Goal: Information Seeking & Learning: Learn about a topic

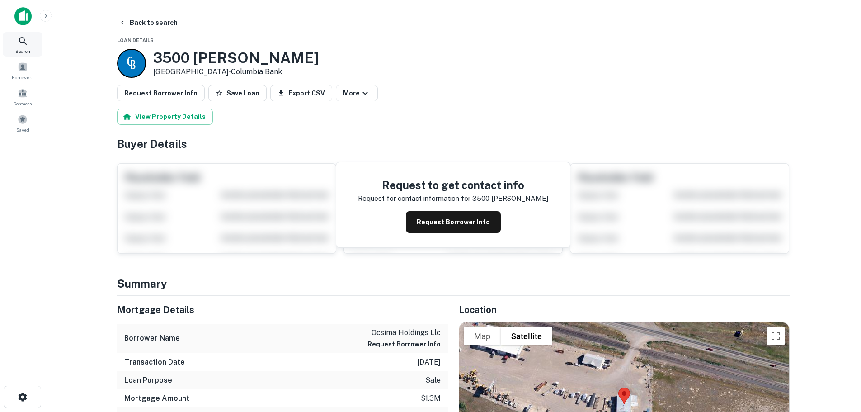
click at [20, 45] on icon at bounding box center [23, 41] width 11 height 11
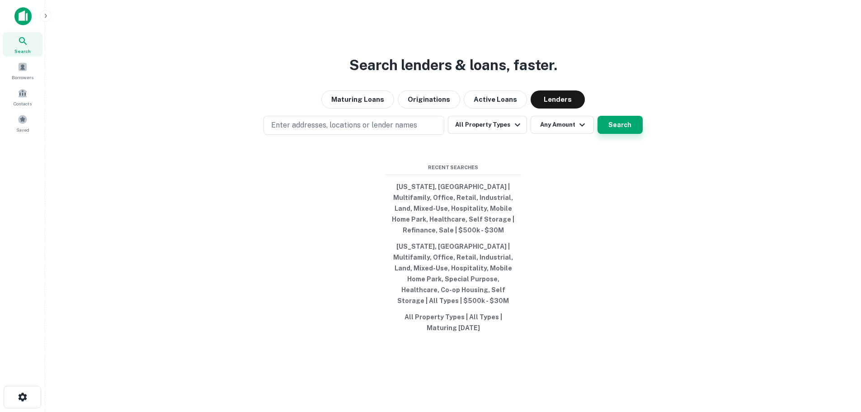
click at [607, 126] on button "Search" at bounding box center [619, 125] width 45 height 18
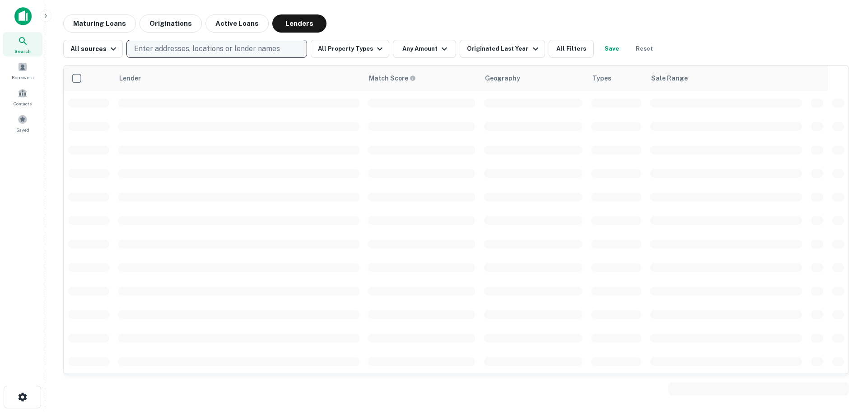
click at [155, 55] on button "Enter addresses, locations or lender names" at bounding box center [216, 49] width 181 height 18
type input "*******"
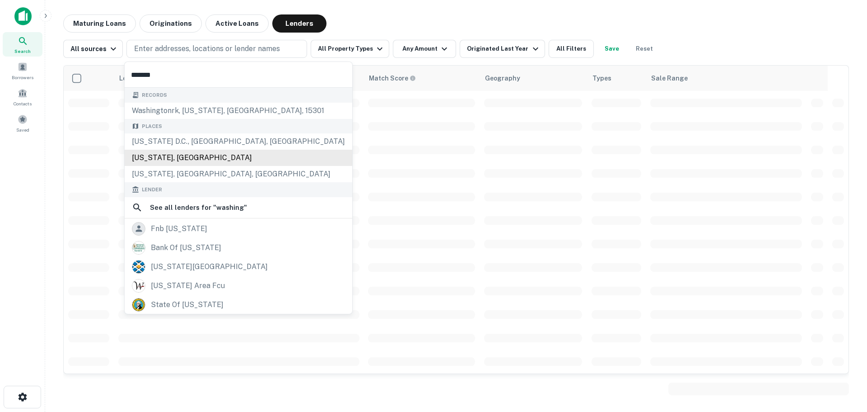
click at [160, 159] on div "[US_STATE], [GEOGRAPHIC_DATA]" at bounding box center [239, 158] width 228 height 16
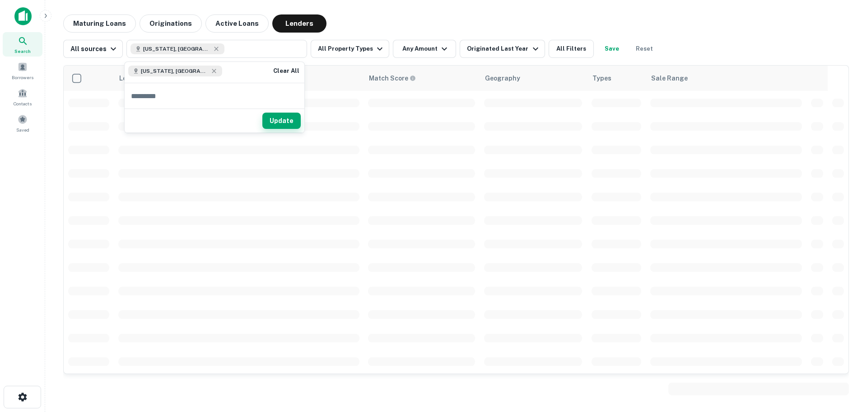
click at [279, 121] on button "Update" at bounding box center [281, 120] width 38 height 16
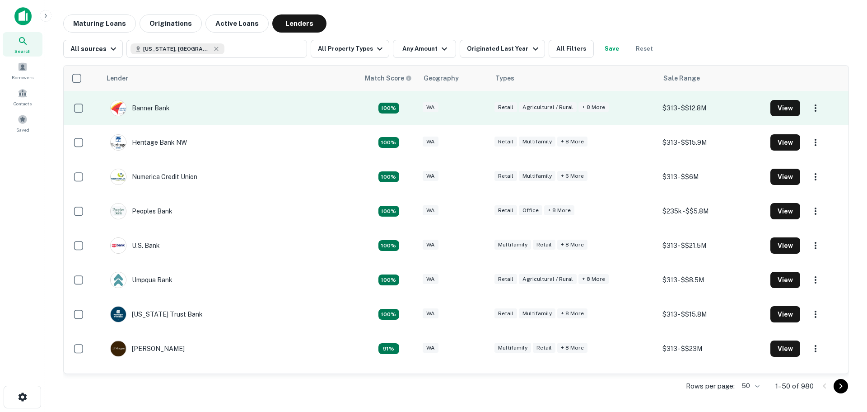
click at [157, 111] on div "Banner Bank" at bounding box center [140, 108] width 60 height 16
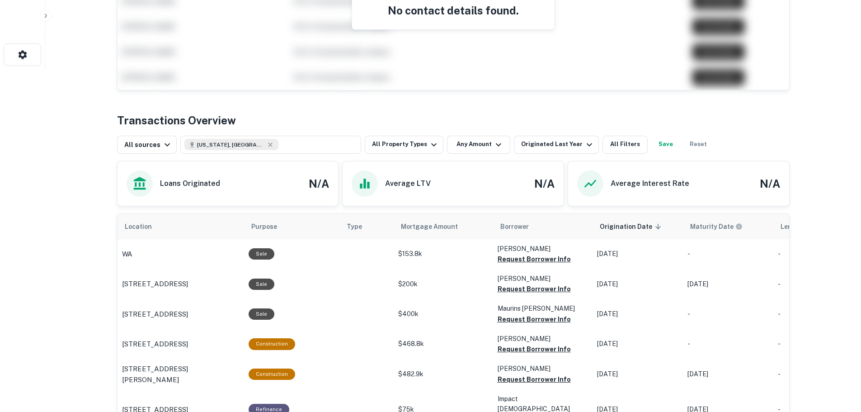
scroll to position [342, 0]
